Goal: Complete application form: Fill out and submit a form for a specific purpose

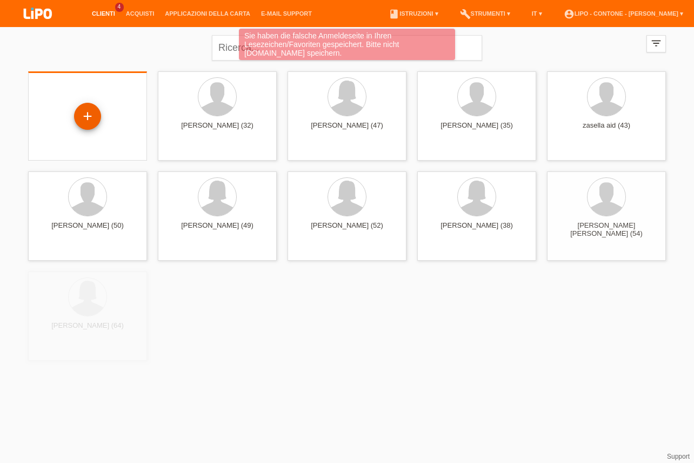
click at [77, 116] on div "+" at bounding box center [87, 116] width 27 height 27
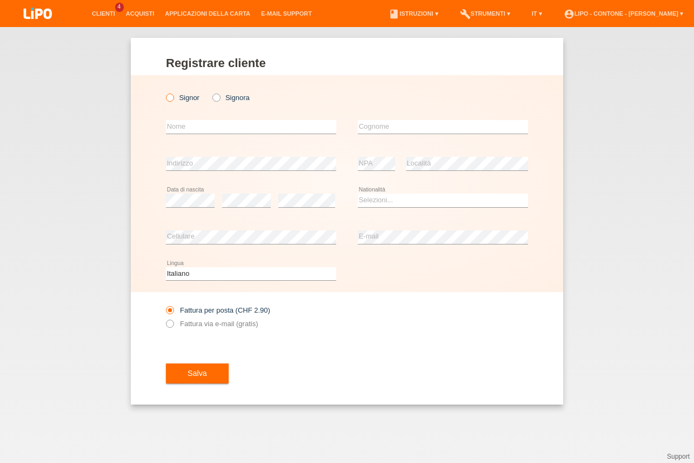
click at [175, 97] on label "Signor" at bounding box center [183, 98] width 34 height 8
click at [173, 97] on input "Signor" at bounding box center [169, 97] width 7 height 7
radio input "true"
click at [198, 135] on div "error Nome" at bounding box center [251, 127] width 170 height 37
click at [197, 128] on input "text" at bounding box center [251, 127] width 170 height 14
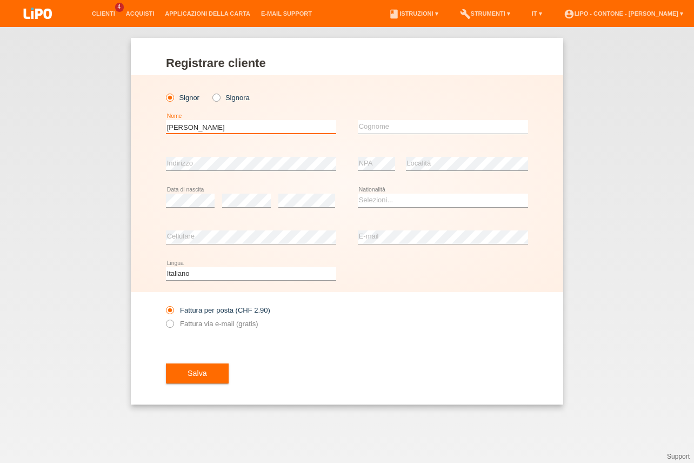
type input "[PERSON_NAME]"
click at [395, 126] on input "text" at bounding box center [443, 127] width 170 height 14
click at [389, 129] on input "text" at bounding box center [443, 127] width 170 height 14
type input "ROSCHIAN"
click at [358, 194] on select "Selezioni... Svizzera Austria Germania Liechtenstein ------------ Afghanistan A…" at bounding box center [443, 200] width 170 height 13
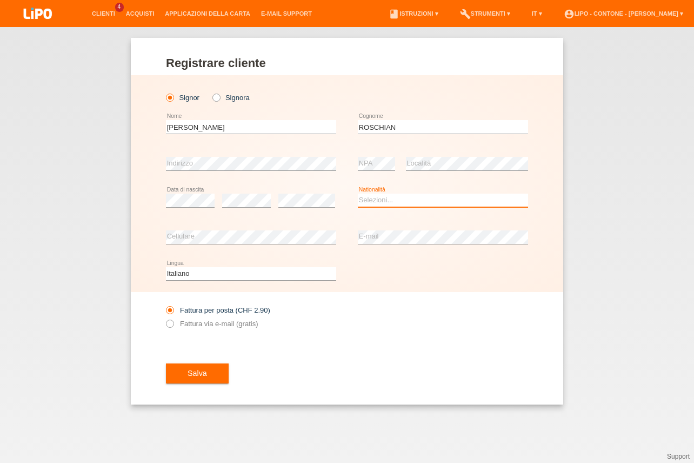
select select "IT"
click at [0, 0] on option "Italia" at bounding box center [0, 0] width 0 height 0
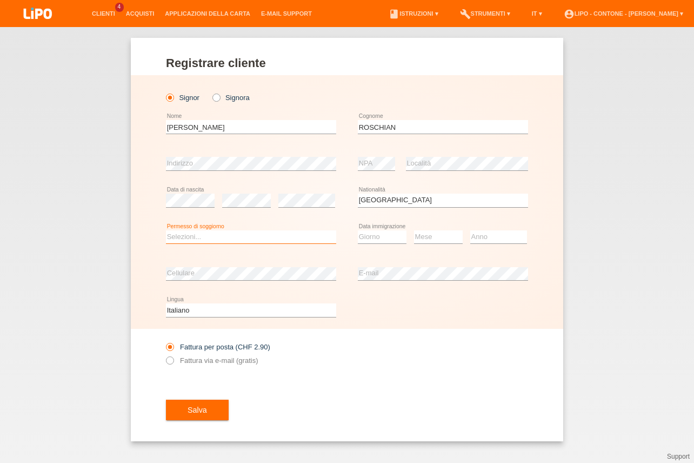
select select "C"
click at [0, 0] on option "C" at bounding box center [0, 0] width 0 height 0
click at [358, 230] on select "Giorno 01 02 03 04 05 06 07 08 09 10" at bounding box center [382, 236] width 49 height 13
click at [374, 239] on select "Giorno 01 02 03 04 05 06 07 08 09 10" at bounding box center [382, 236] width 49 height 13
click at [358, 230] on select "Giorno 01 02 03 04 05 06 07 08 09 10" at bounding box center [382, 236] width 49 height 13
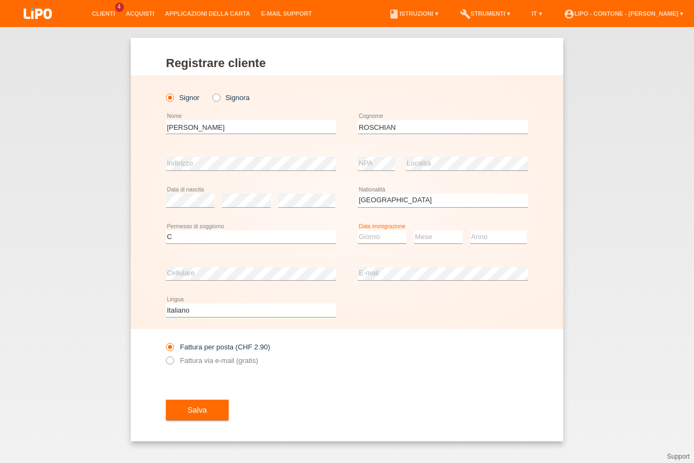
select select "17"
click at [0, 0] on option "17" at bounding box center [0, 0] width 0 height 0
click at [414, 230] on select "Mese 01 02 03 04 05 06 07 08 09 10 11" at bounding box center [438, 236] width 49 height 13
select select "07"
click at [0, 0] on option "07" at bounding box center [0, 0] width 0 height 0
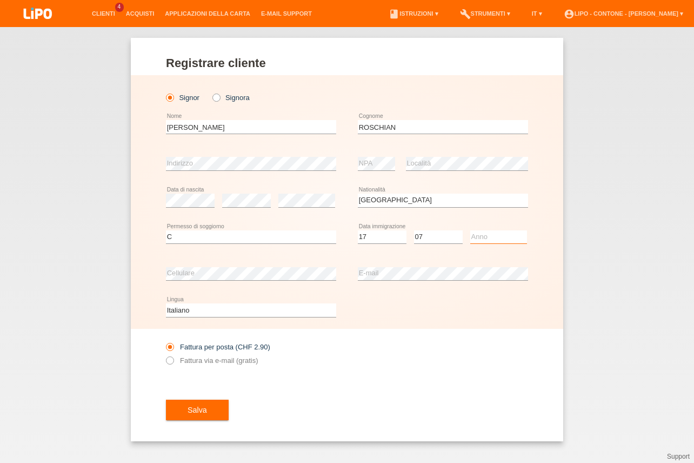
click at [471, 230] on select "Anno 2025 2024 2023 2022 2021 2020 2019 2018 2017 2016 2015 2014 2013 2012 2011…" at bounding box center [499, 236] width 57 height 13
select select "2014"
click at [0, 0] on option "2014" at bounding box center [0, 0] width 0 height 0
click at [204, 414] on span "Salva" at bounding box center [197, 410] width 19 height 9
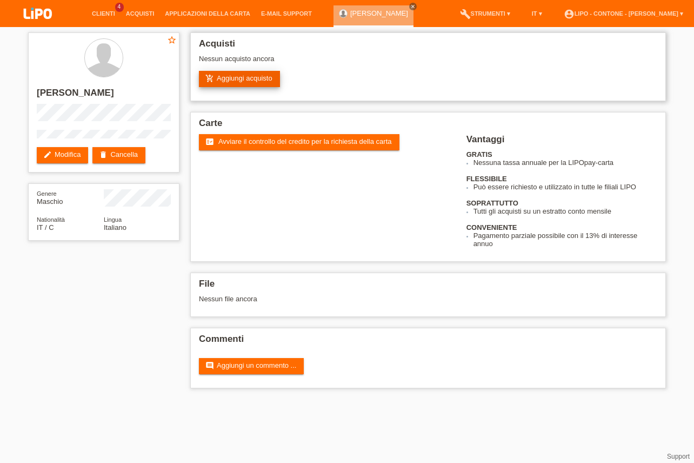
click at [268, 76] on link "add_shopping_cart Aggiungi acquisto" at bounding box center [239, 79] width 81 height 16
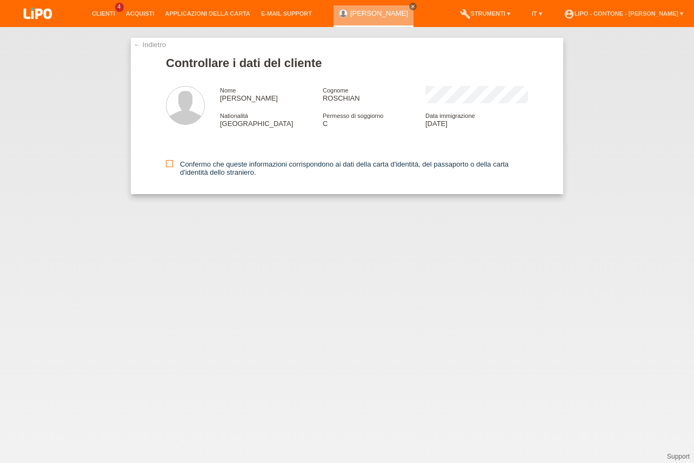
click at [173, 162] on label "Confermo che queste informazioni corrispondono ai dati della carta d'identità, …" at bounding box center [347, 168] width 362 height 16
click at [173, 162] on input "Confermo che queste informazioni corrispondono ai dati della carta d'identità, …" at bounding box center [169, 163] width 7 height 7
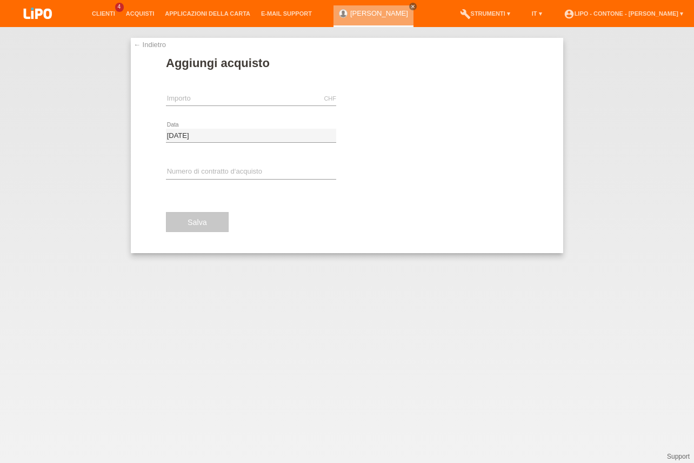
click at [254, 90] on div "CHF error Importo" at bounding box center [251, 99] width 170 height 37
click at [252, 94] on input "text" at bounding box center [251, 99] width 170 height 14
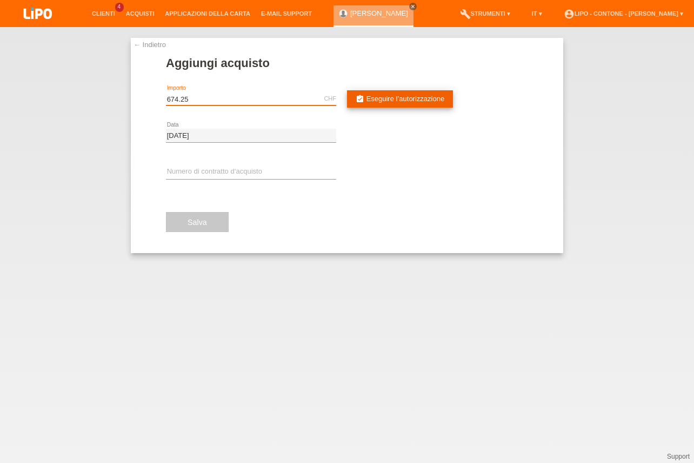
type input "674.25"
click at [396, 104] on link "assignment_turned_in Eseguire l’autorizzazione" at bounding box center [400, 98] width 106 height 17
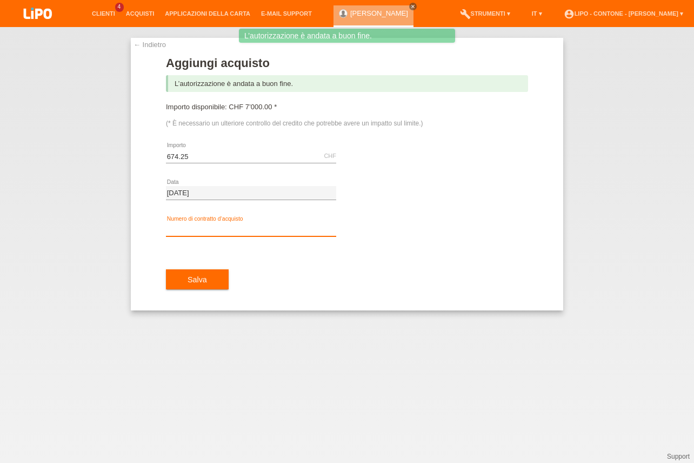
click at [250, 231] on input "text" at bounding box center [251, 230] width 170 height 14
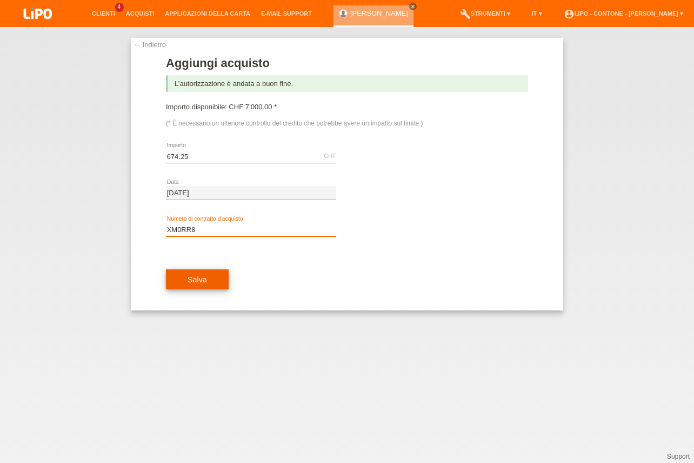
type input "XM0RR8"
click at [208, 286] on button "Salva" at bounding box center [197, 279] width 63 height 21
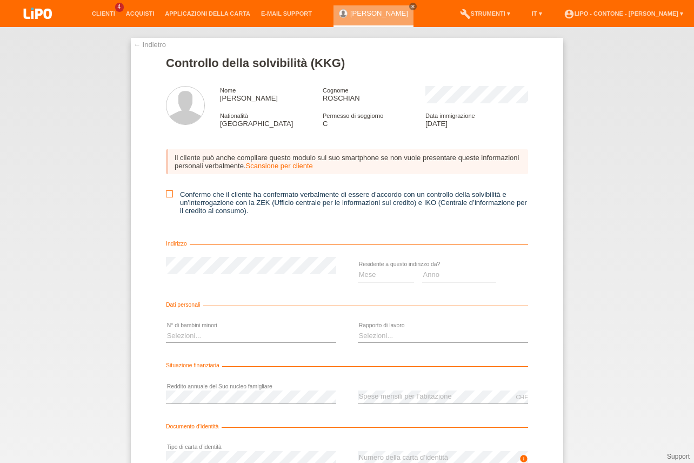
click at [167, 195] on icon at bounding box center [169, 193] width 7 height 7
click at [167, 195] on input "Confermo che il cliente ha confermato verbalmente di essere d'accordo con un co…" at bounding box center [169, 193] width 7 height 7
checkbox input "true"
click at [358, 268] on select "Mese 01 02 03 04 05 06 07 08 09 10" at bounding box center [386, 274] width 56 height 13
select select "02"
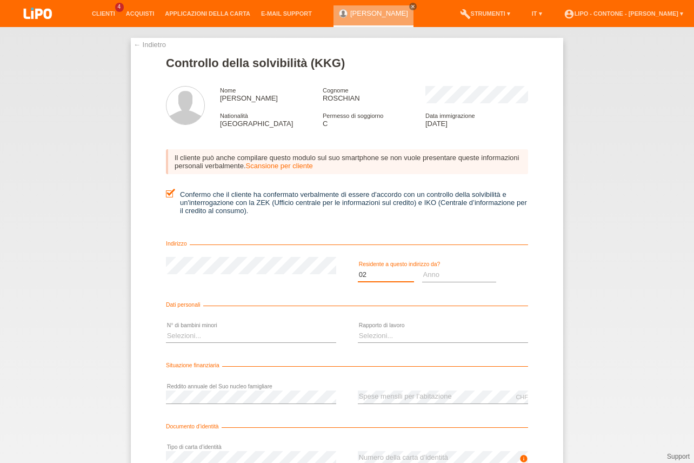
click at [0, 0] on option "02" at bounding box center [0, 0] width 0 height 0
click at [422, 268] on select "Anno 2025 2024 2023 2022 2021 2020 2019 2018 2017 2016 2015 2014 2013 2012 2011…" at bounding box center [459, 274] width 75 height 13
click at [358, 268] on select "Mese 01 02 03 04 05 06 07 08 09 10" at bounding box center [386, 274] width 56 height 13
click at [422, 268] on select "Anno 2025 2024 2023 2022 2021 2020 2019 2018 2017 2016 2015 2014 2013 2012 2011…" at bounding box center [459, 274] width 75 height 13
select select "2021"
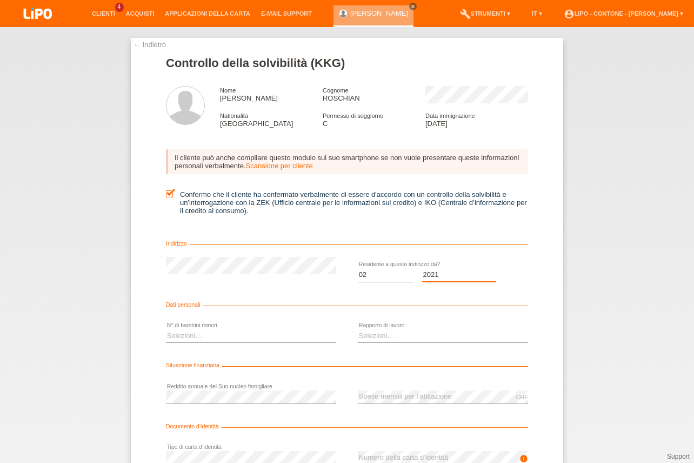
click at [0, 0] on option "2021" at bounding box center [0, 0] width 0 height 0
click at [222, 352] on div "Selezioni... 0 1 2 3 4 5 6 7 8 9 error" at bounding box center [251, 336] width 170 height 37
click at [166, 329] on select "Selezioni... 0 1 2 3 4 5 6 7 8 9" at bounding box center [251, 335] width 170 height 13
select select "0"
click at [0, 0] on option "0" at bounding box center [0, 0] width 0 height 0
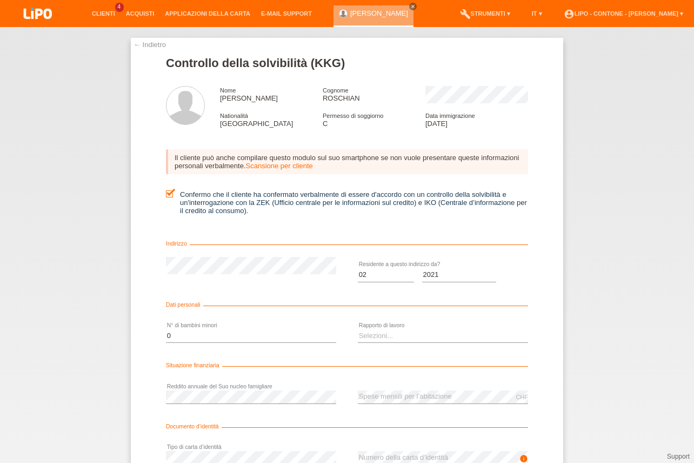
click at [412, 331] on div "Selezioni... A tempo indeterminato A tempo determinato Apprendista/studente Pen…" at bounding box center [443, 336] width 170 height 37
click at [358, 329] on select "Selezioni... A tempo indeterminato A tempo determinato Apprendista/studente Pen…" at bounding box center [443, 335] width 170 height 13
select select "UNLIMITED"
click at [0, 0] on option "A tempo indeterminato" at bounding box center [0, 0] width 0 height 0
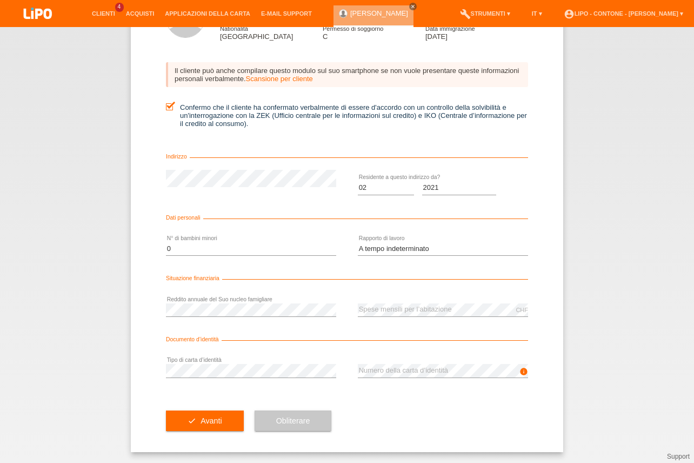
click at [190, 382] on div "error Tipo di carta d’identità" at bounding box center [251, 371] width 170 height 37
click at [194, 427] on button "check Avanti" at bounding box center [205, 421] width 78 height 21
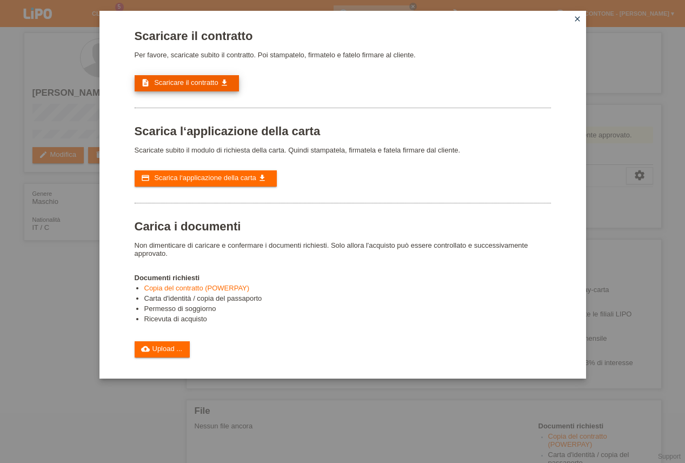
click at [211, 87] on span "Scaricare il contratto" at bounding box center [186, 82] width 64 height 8
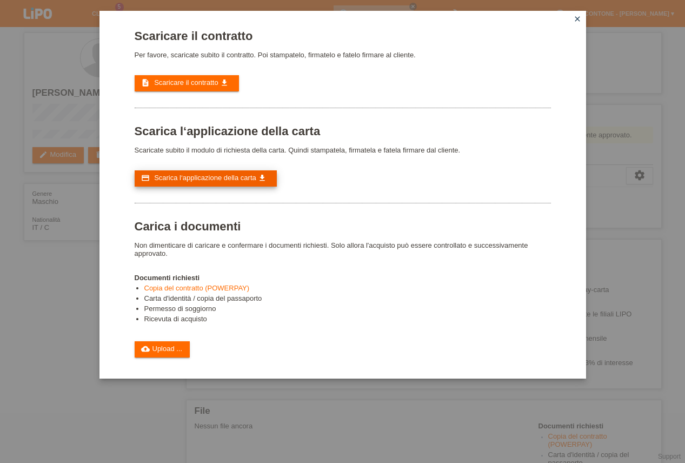
click at [248, 182] on span "Scarica l‘applicazione della carta" at bounding box center [205, 178] width 102 height 8
click at [162, 358] on link "cloud_upload Upload ..." at bounding box center [163, 349] width 56 height 16
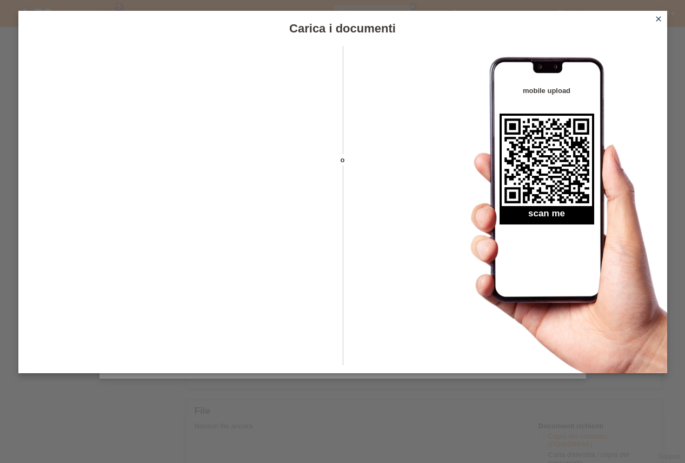
click at [660, 16] on icon "close" at bounding box center [658, 19] width 9 height 9
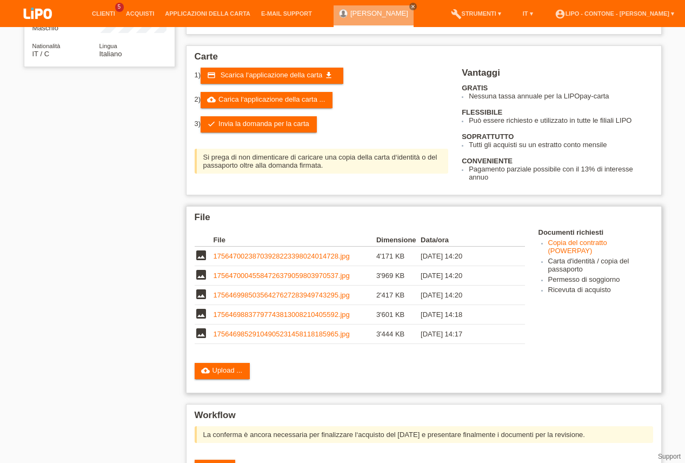
scroll to position [184, 0]
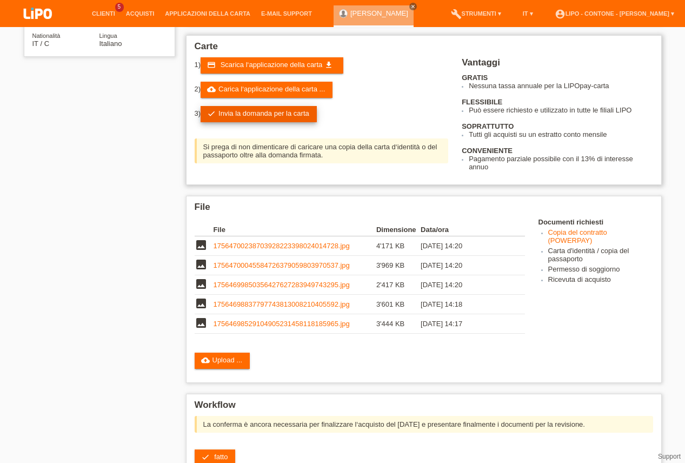
click at [305, 121] on link "check Invia la domanda per la carta" at bounding box center [259, 114] width 116 height 16
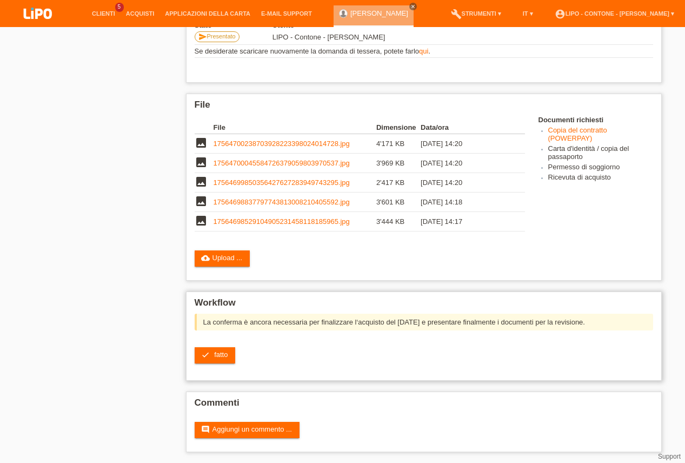
scroll to position [254, 0]
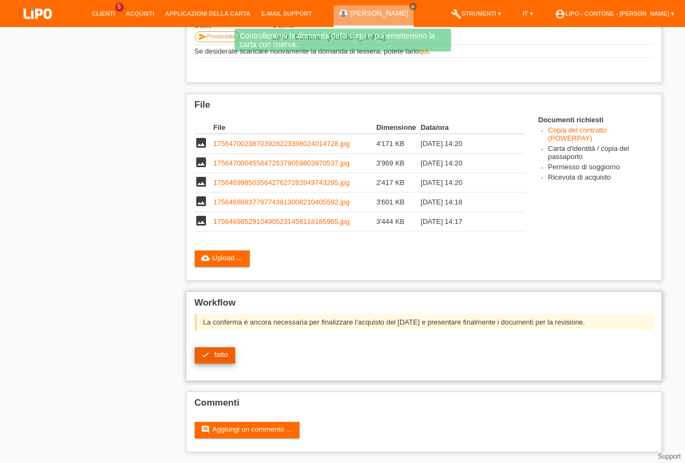
click at [227, 353] on span "fatto" at bounding box center [221, 354] width 14 height 8
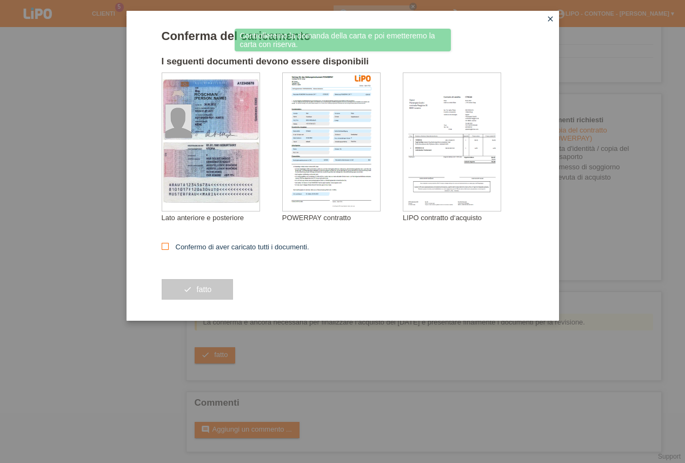
click at [166, 248] on icon at bounding box center [165, 246] width 7 height 7
click at [166, 248] on input "Confermo di aver caricato tutti i documenti." at bounding box center [165, 246] width 7 height 7
checkbox input "true"
click at [195, 286] on button "check fatto" at bounding box center [198, 289] width 72 height 21
